Goal: Task Accomplishment & Management: Use online tool/utility

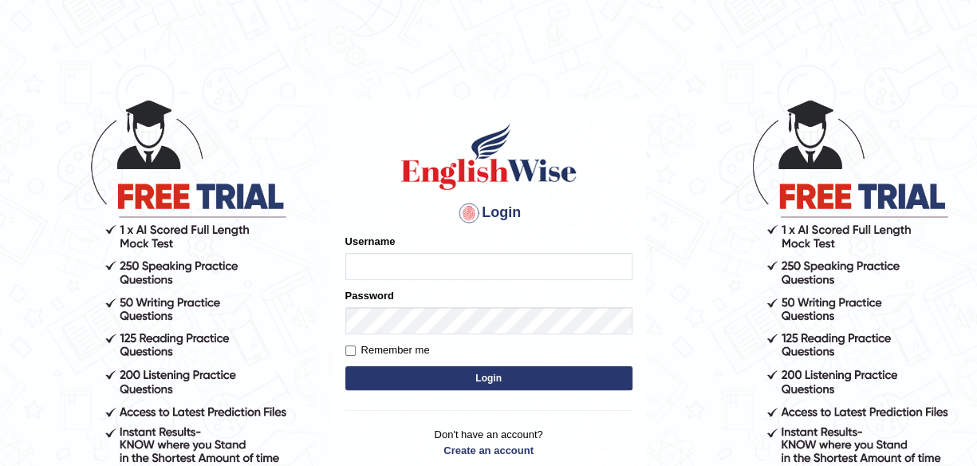
type input "maliny"
click at [495, 374] on button "Login" at bounding box center [488, 378] width 287 height 24
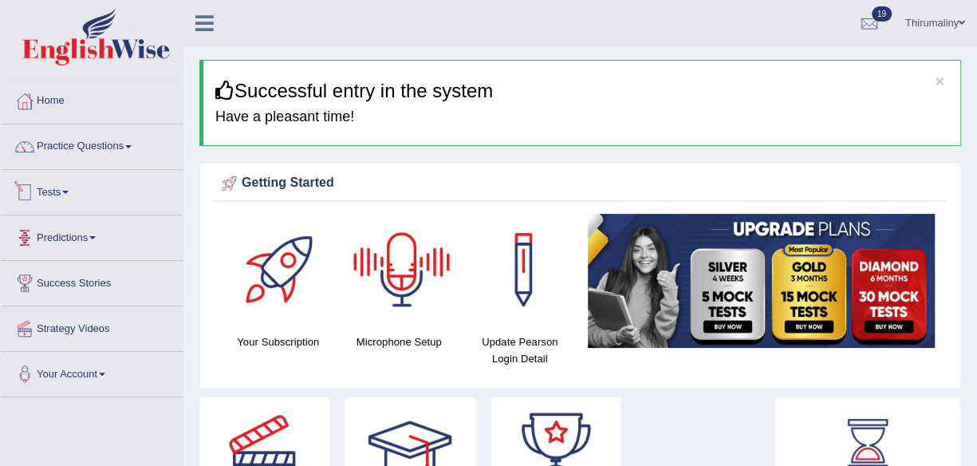
click at [61, 199] on link "Tests" at bounding box center [92, 190] width 182 height 40
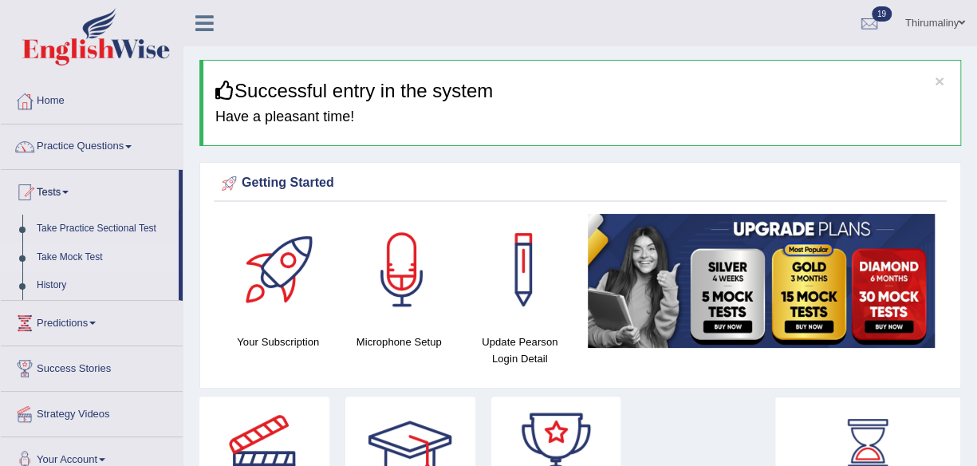
click at [87, 254] on link "Take Mock Test" at bounding box center [104, 257] width 149 height 29
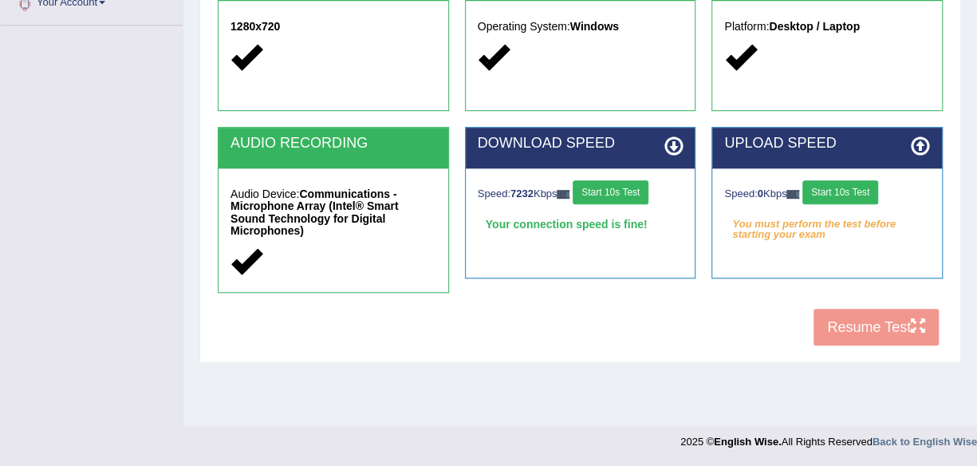
click at [850, 183] on button "Start 10s Test" at bounding box center [841, 192] width 76 height 24
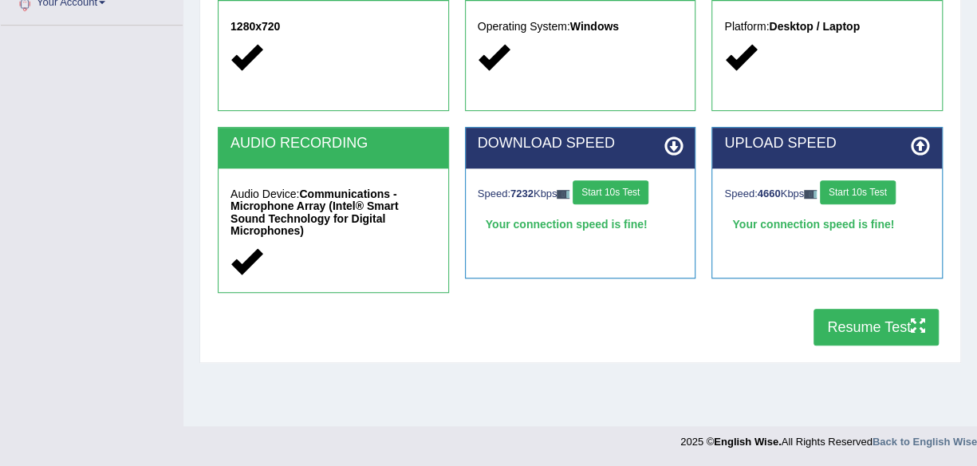
click at [885, 317] on button "Resume Test" at bounding box center [876, 327] width 125 height 37
